Goal: Obtain resource: Obtain resource

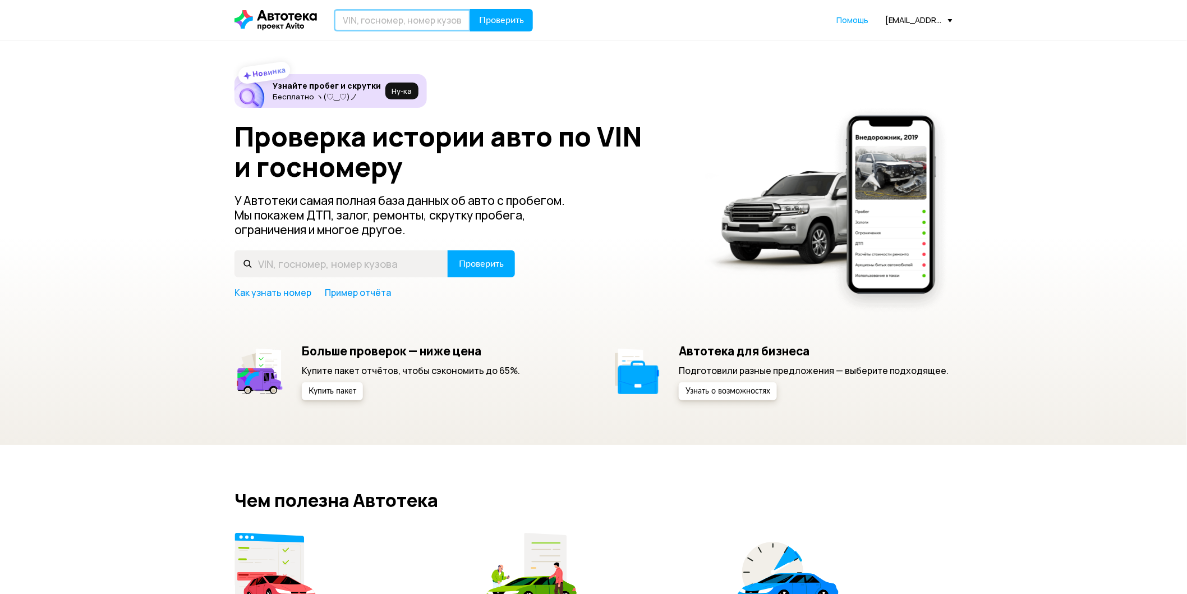
click at [447, 17] on input "text" at bounding box center [402, 20] width 137 height 22
type input "V"
type input "Х"
type input "М423РМ159"
click at [470, 9] on button "Проверить" at bounding box center [501, 20] width 63 height 22
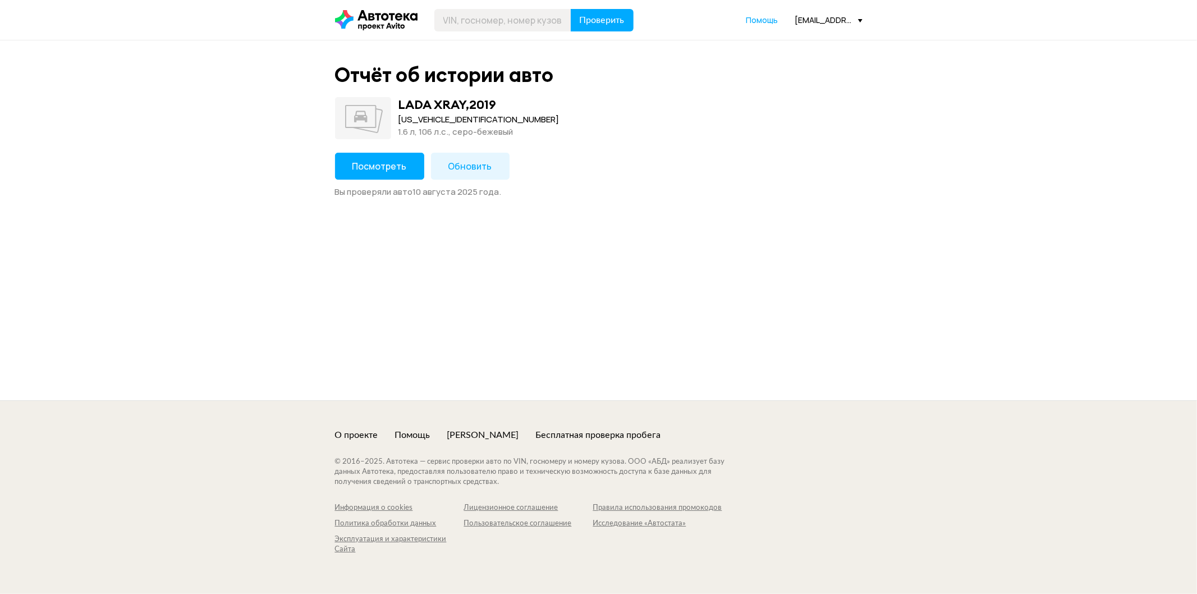
click at [346, 158] on button "Посмотреть" at bounding box center [379, 166] width 89 height 27
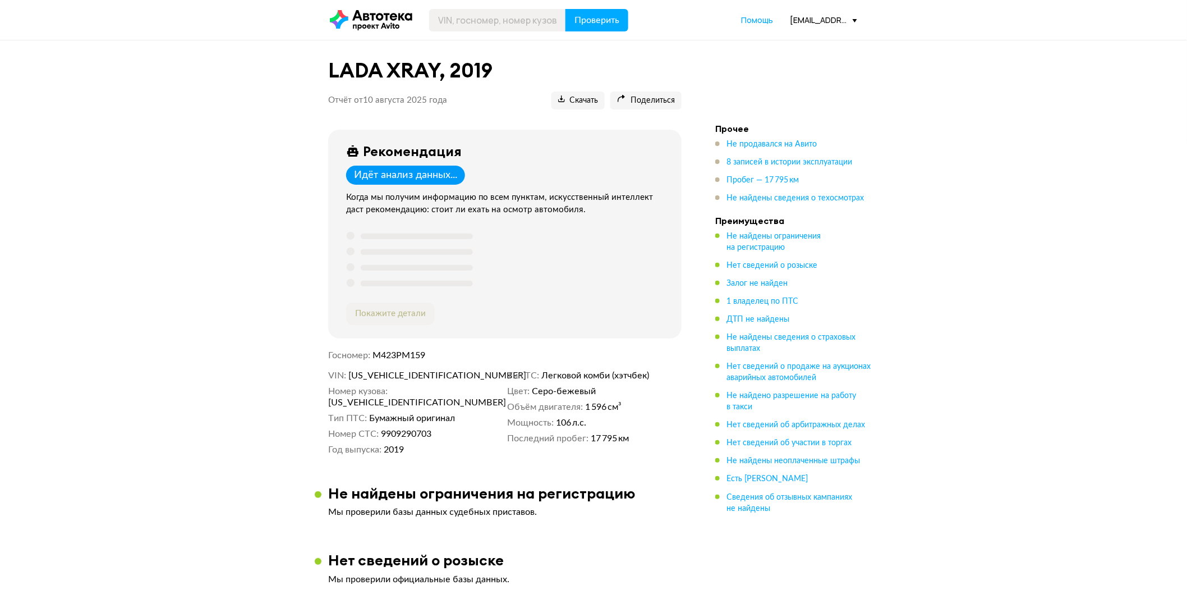
click at [442, 376] on span "[US_VEHICLE_IDENTIFICATION_NUMBER]" at bounding box center [413, 375] width 129 height 11
click at [415, 374] on span "[US_VEHICLE_IDENTIFICATION_NUMBER]" at bounding box center [413, 375] width 129 height 11
copy span "[US_VEHICLE_IDENTIFICATION_NUMBER]"
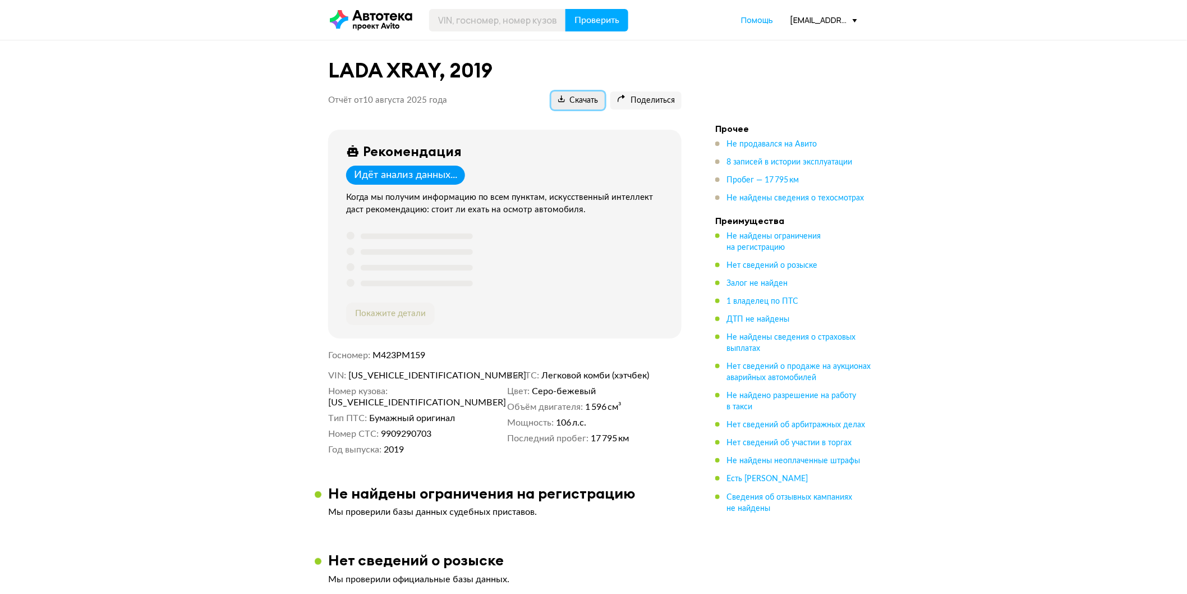
drag, startPoint x: 621, startPoint y: 148, endPoint x: 563, endPoint y: 95, distance: 77.5
click at [563, 95] on icon at bounding box center [561, 98] width 7 height 7
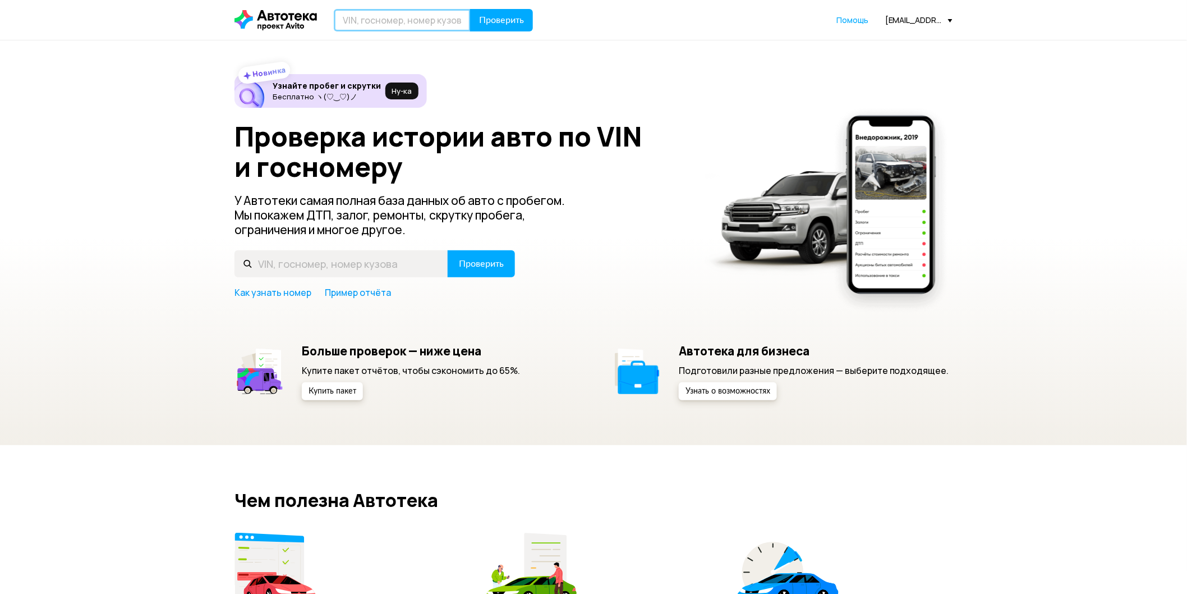
click at [357, 17] on input "text" at bounding box center [402, 20] width 137 height 22
type input "О224МТ159"
click at [508, 25] on span "Проверить" at bounding box center [501, 20] width 45 height 9
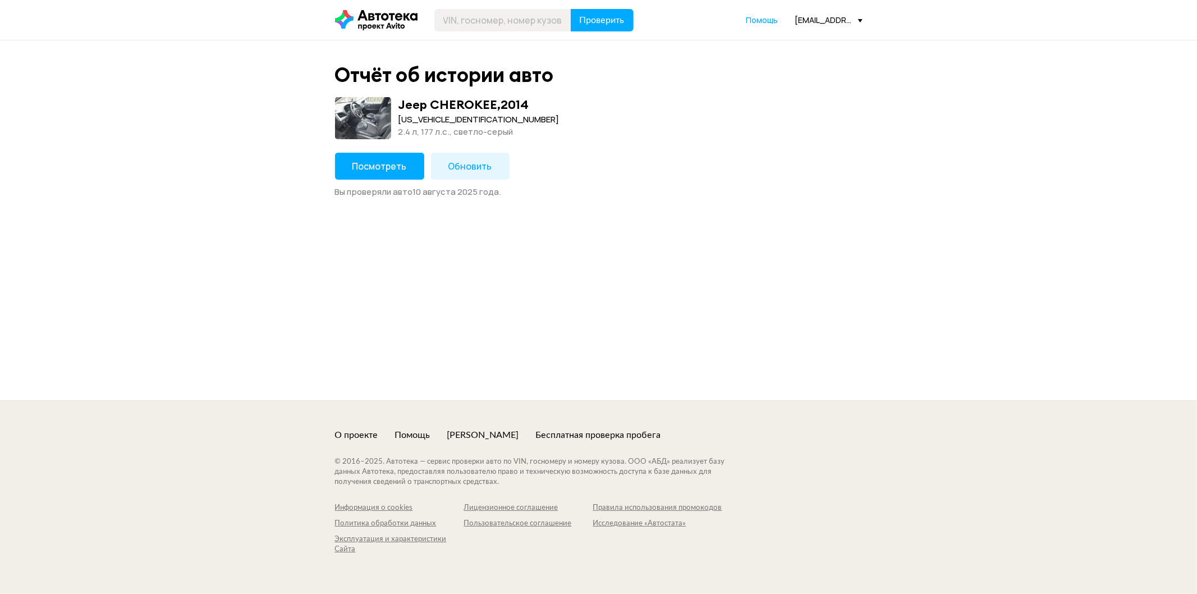
click at [388, 164] on span "Посмотреть" at bounding box center [379, 166] width 54 height 12
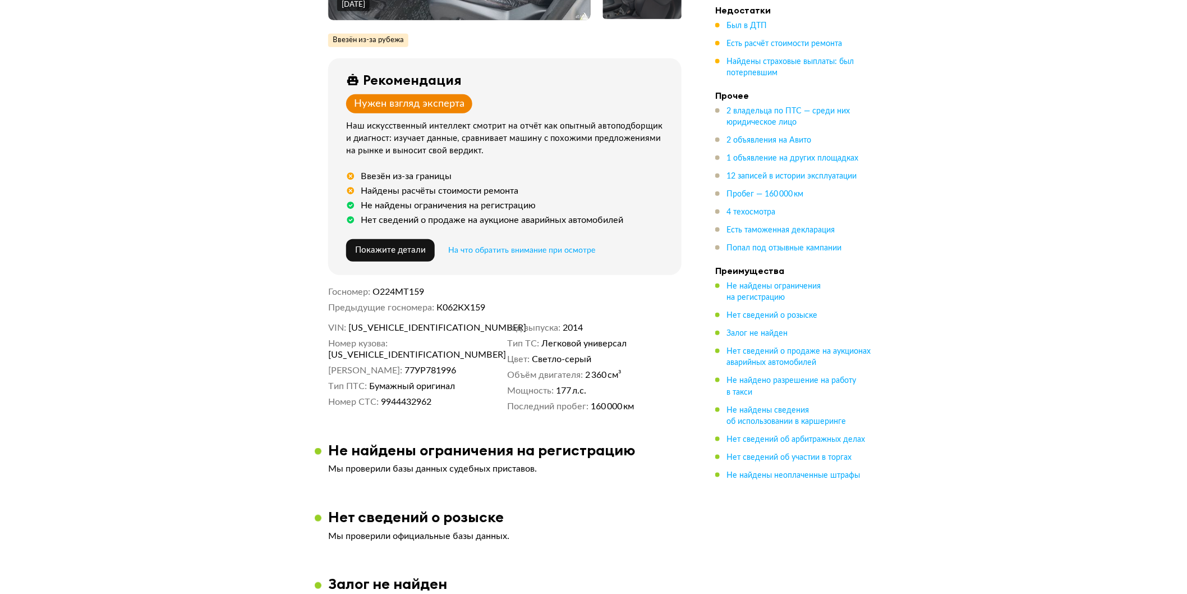
scroll to position [374, 0]
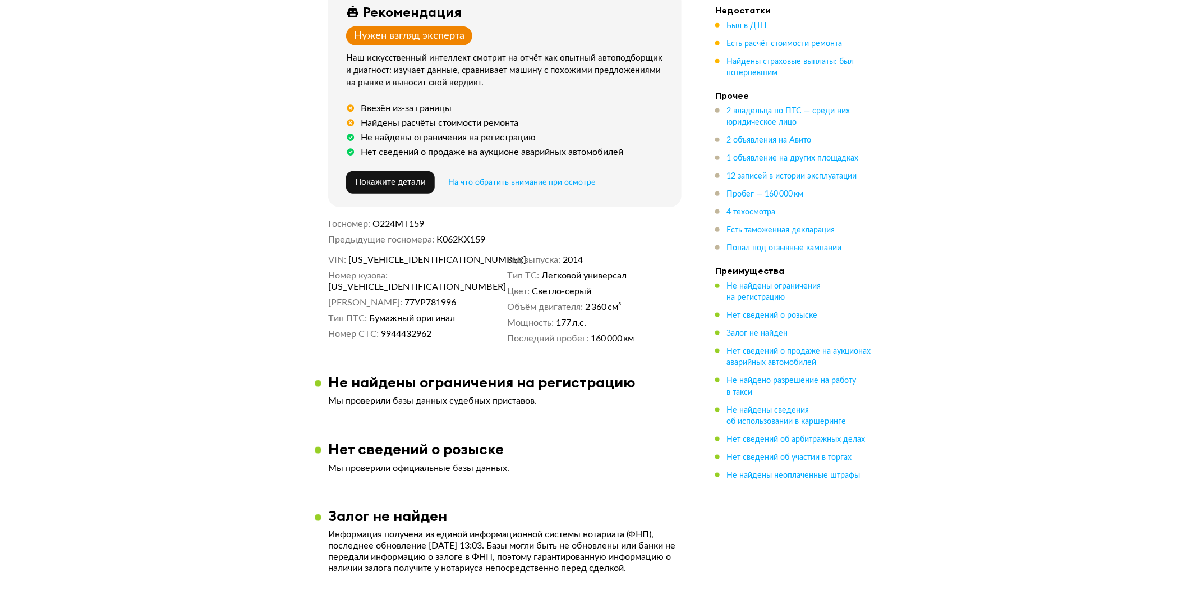
click at [372, 260] on span "1C4PJMBBXFW543119" at bounding box center [413, 259] width 129 height 11
copy span "1C4PJMBBXFW543119"
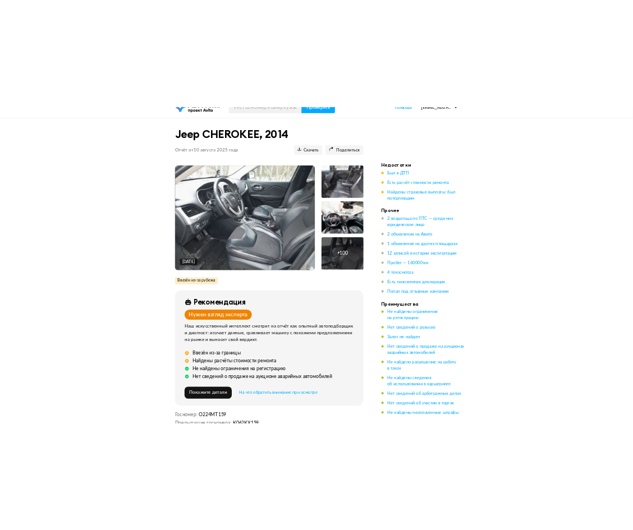
scroll to position [0, 0]
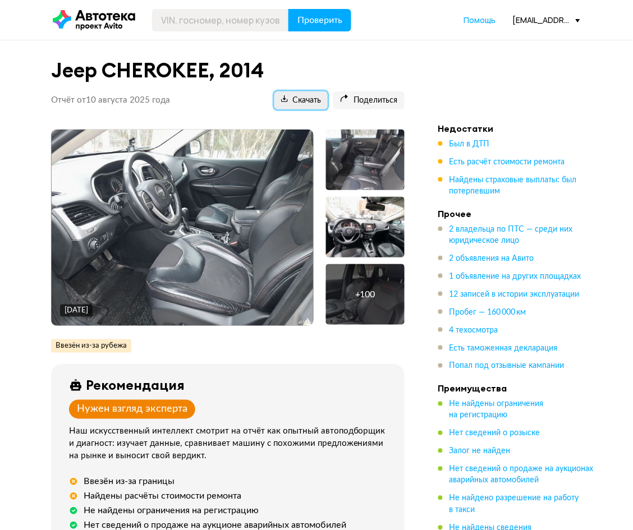
click at [314, 106] on button "Скачать" at bounding box center [300, 100] width 53 height 18
